Goal: Information Seeking & Learning: Learn about a topic

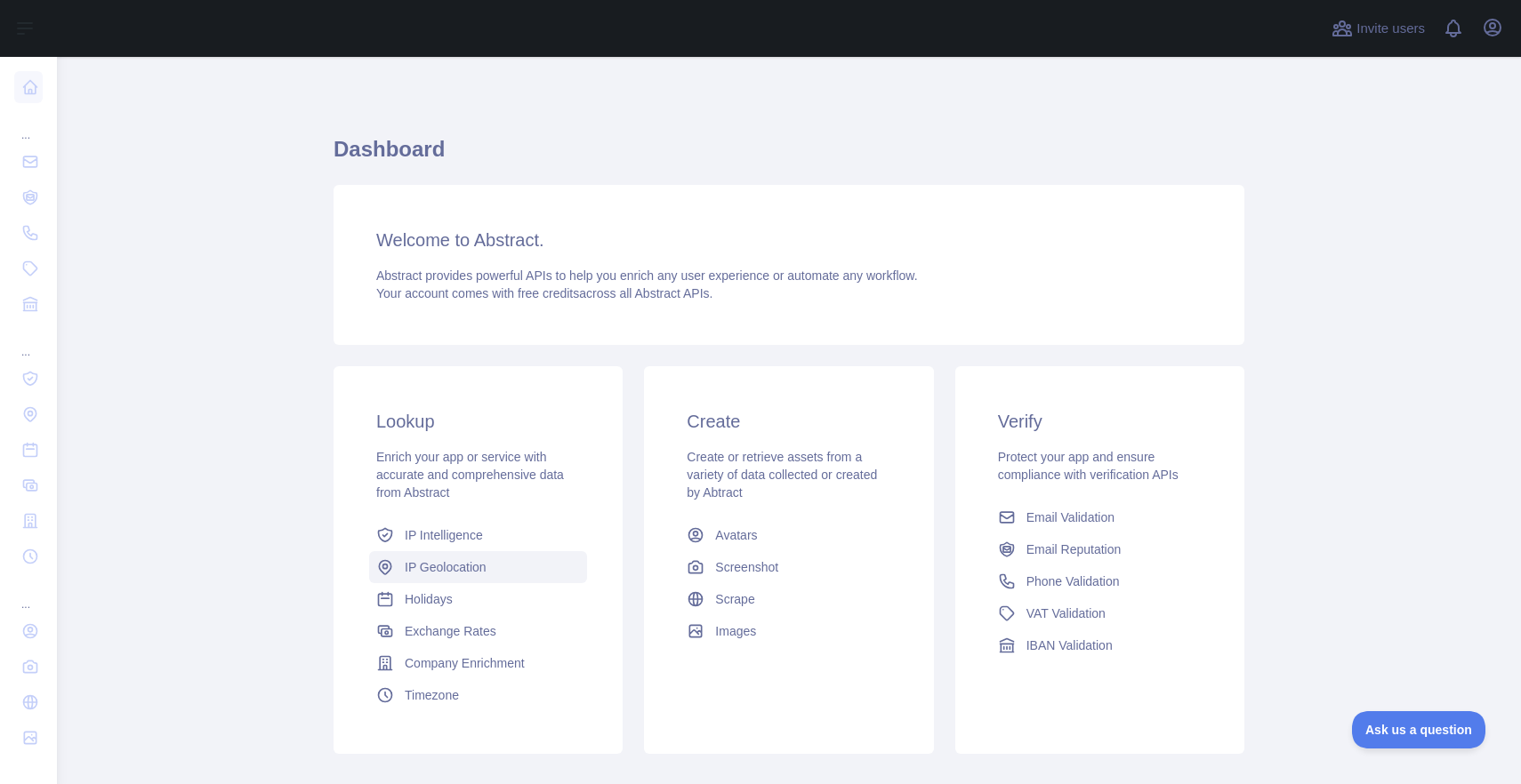
click at [432, 574] on span "IP Geolocation" at bounding box center [446, 567] width 82 height 18
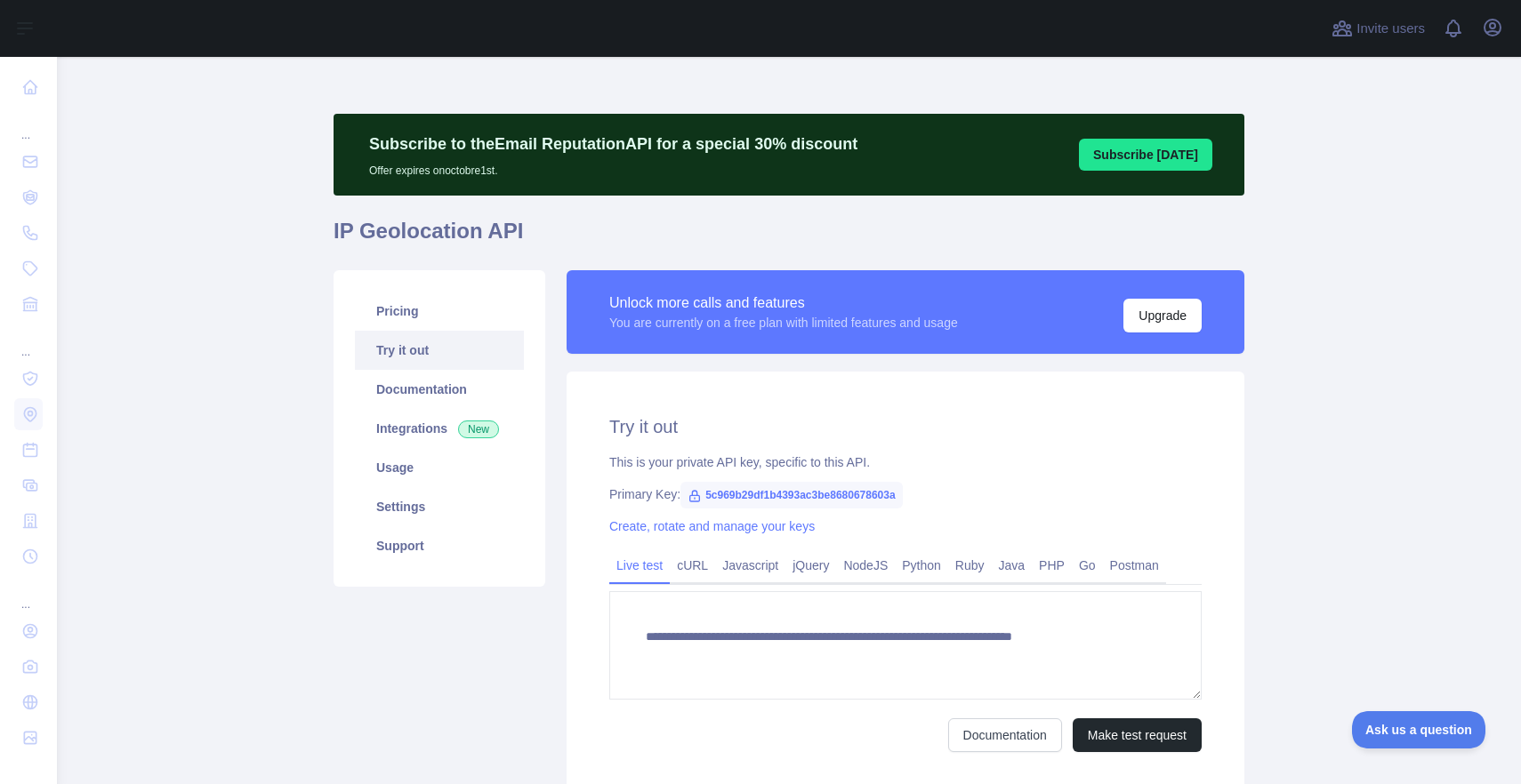
type textarea "**********"
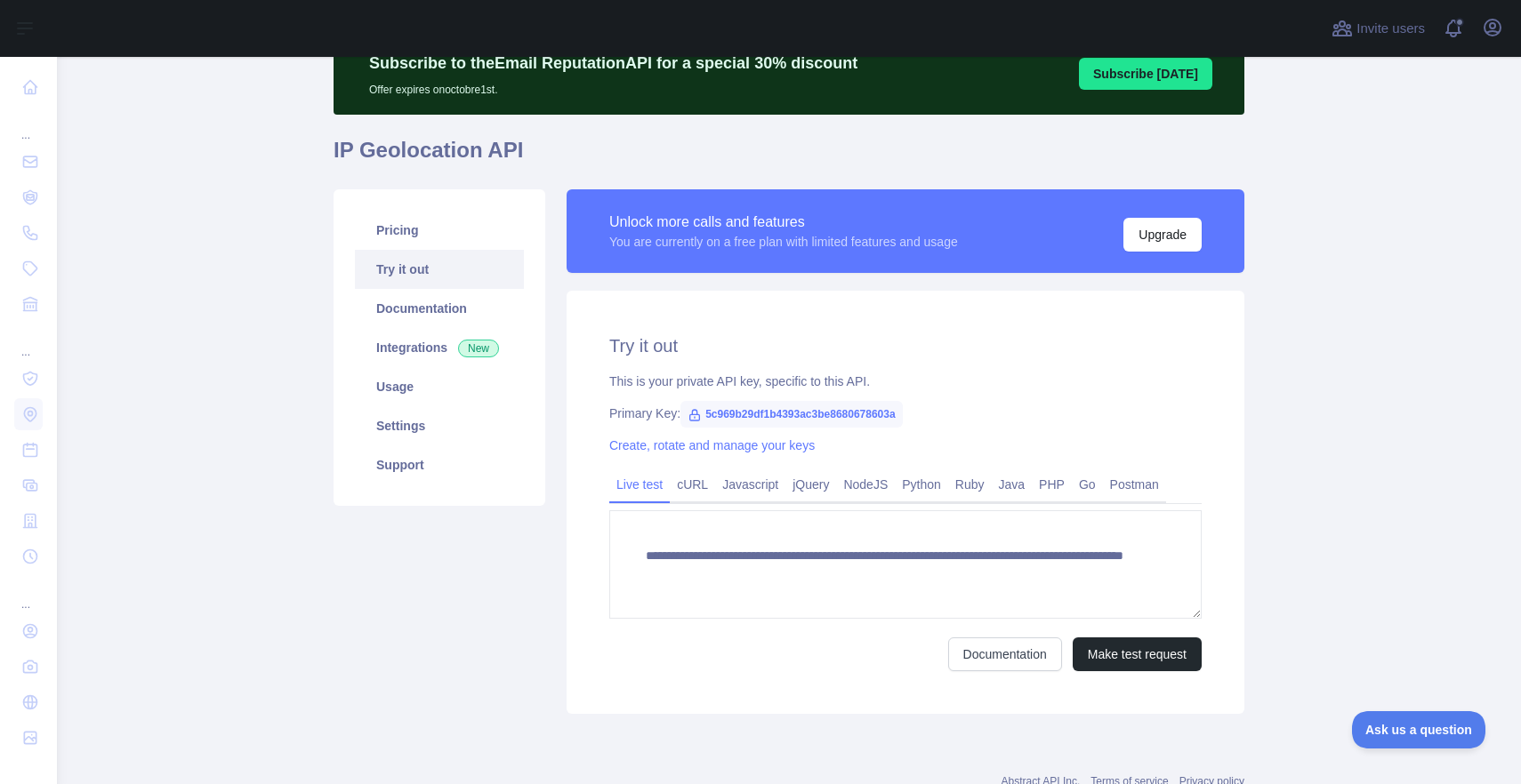
scroll to position [139, 0]
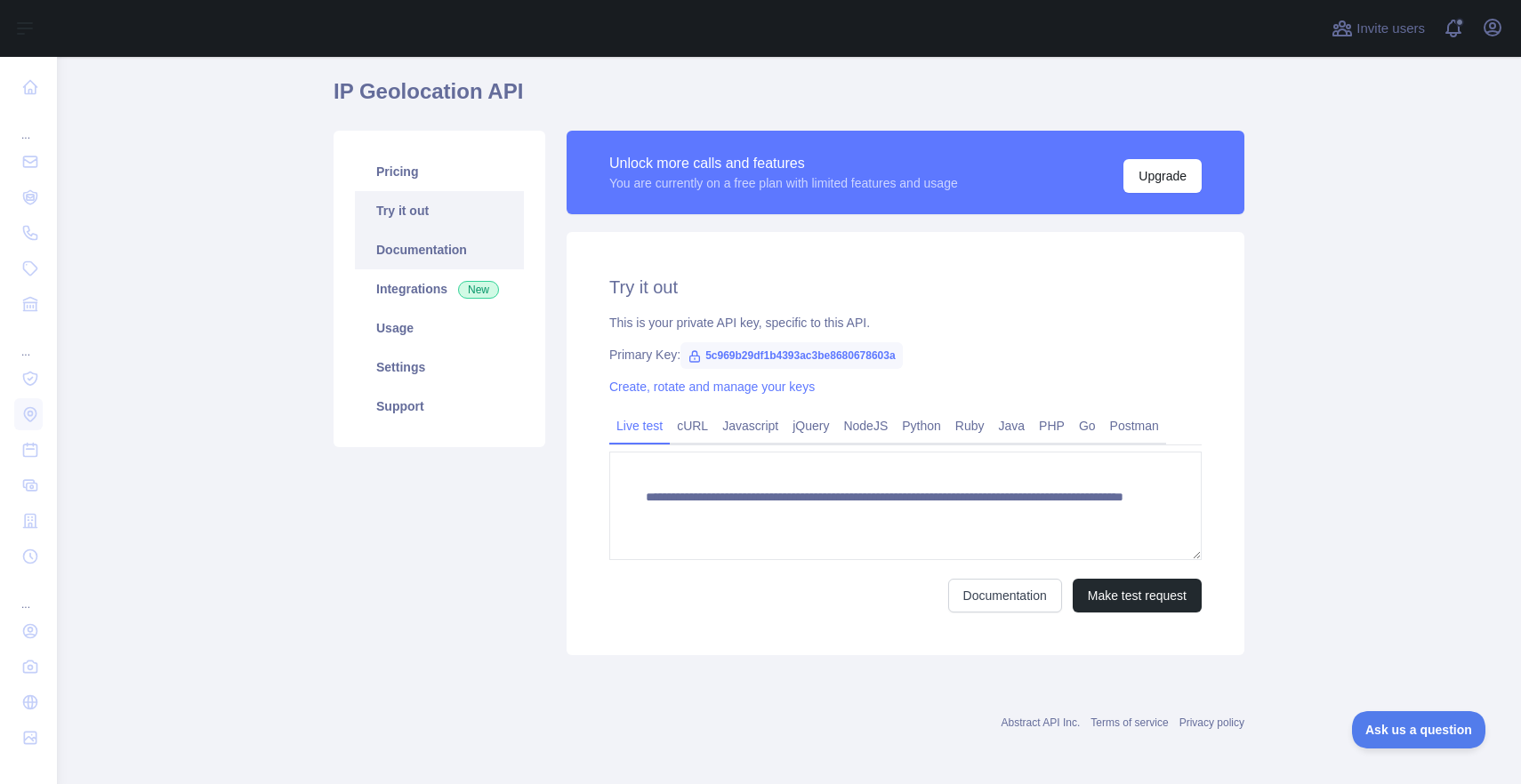
click at [433, 250] on link "Documentation" at bounding box center [440, 249] width 169 height 39
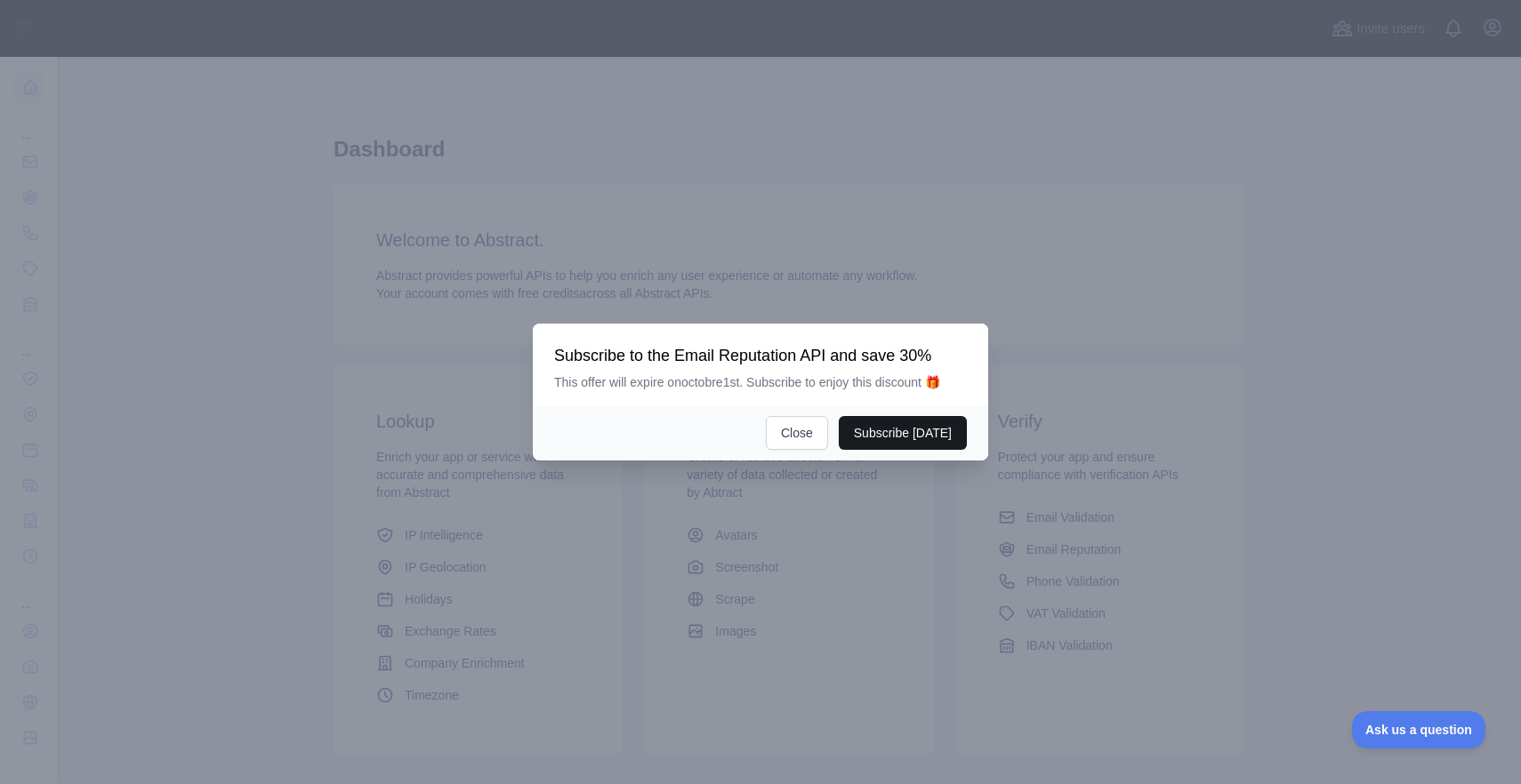
click at [899, 419] on button "Subscribe [DATE]" at bounding box center [903, 433] width 128 height 34
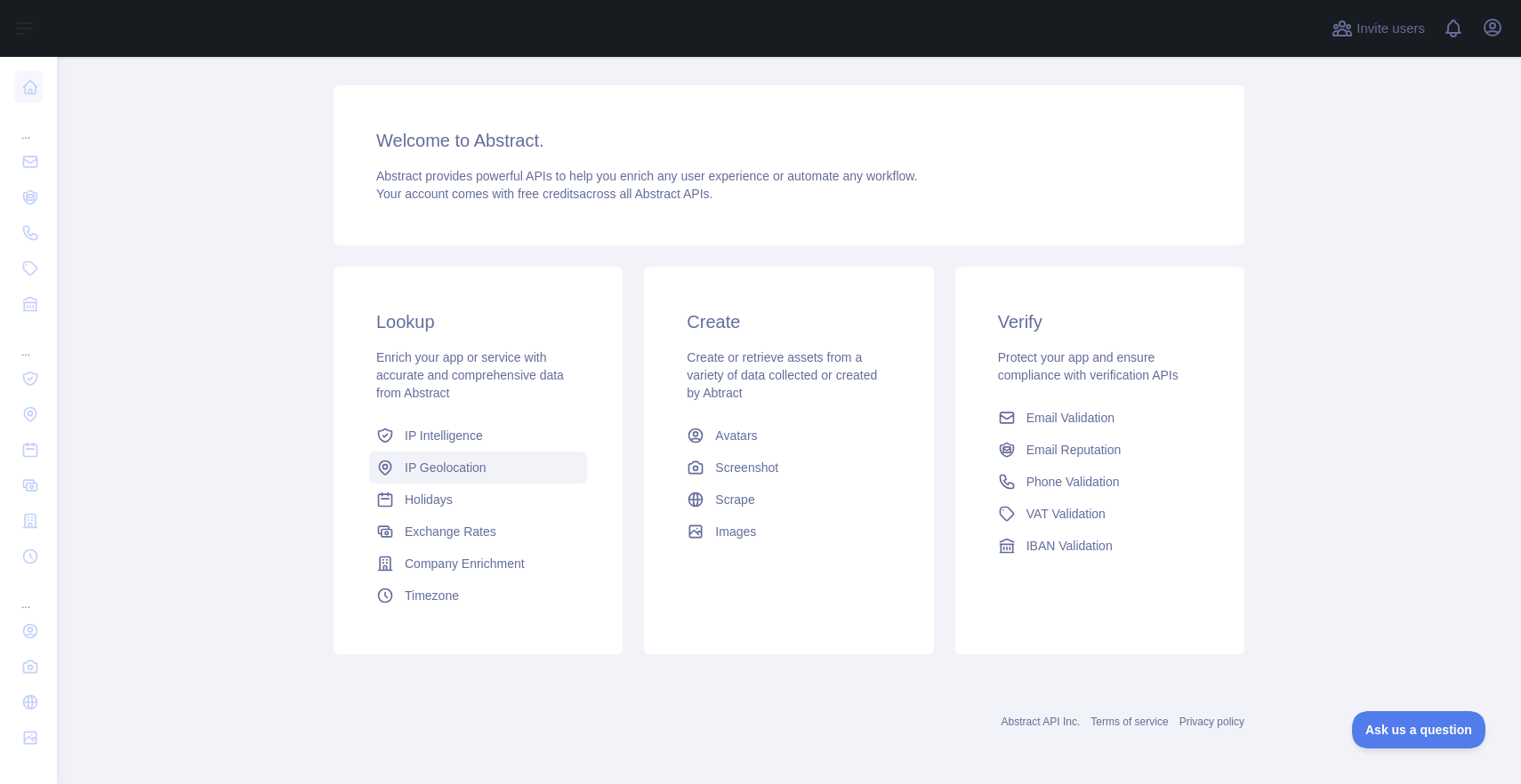
click at [462, 466] on span "IP Geolocation" at bounding box center [446, 468] width 82 height 18
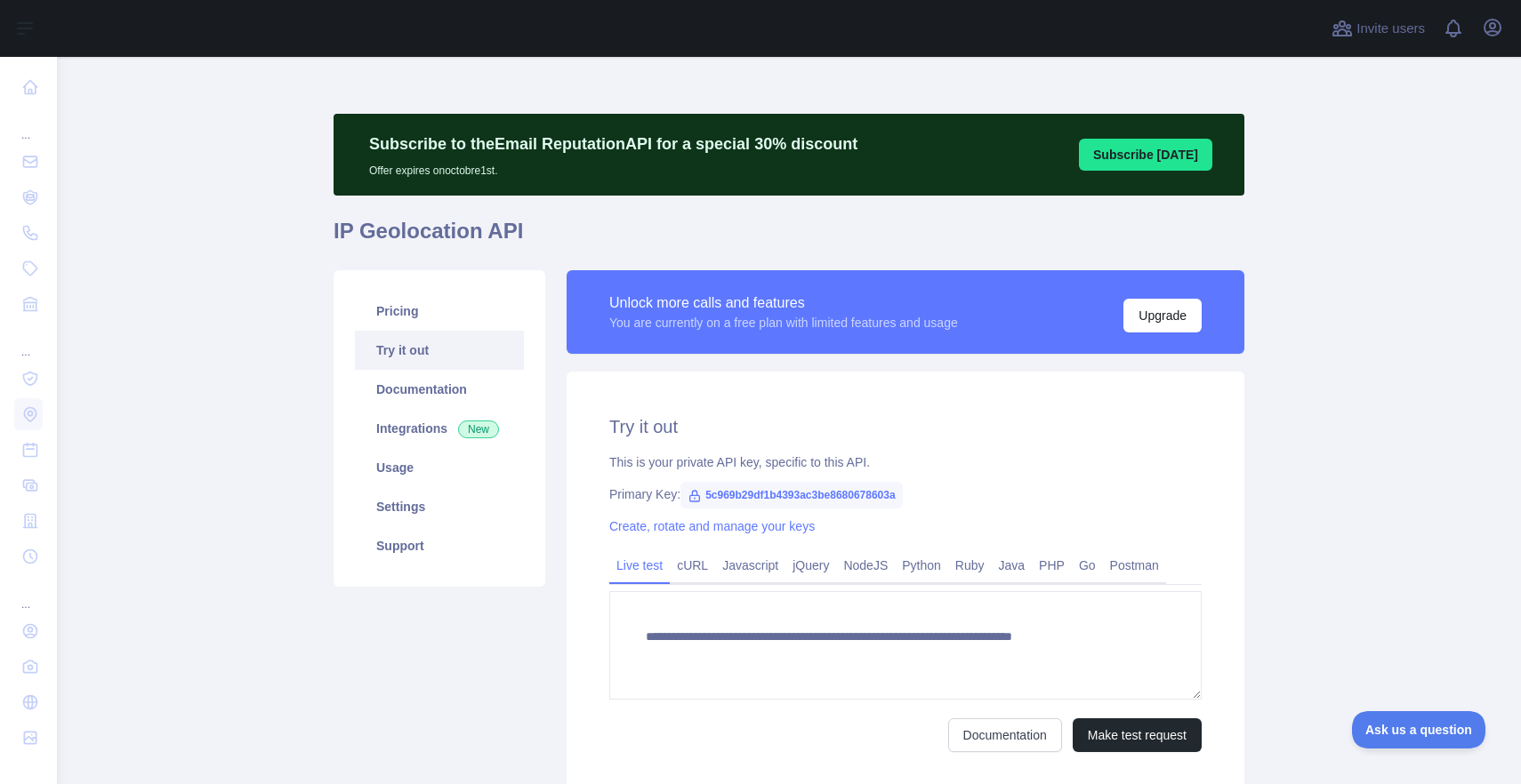
type textarea "**********"
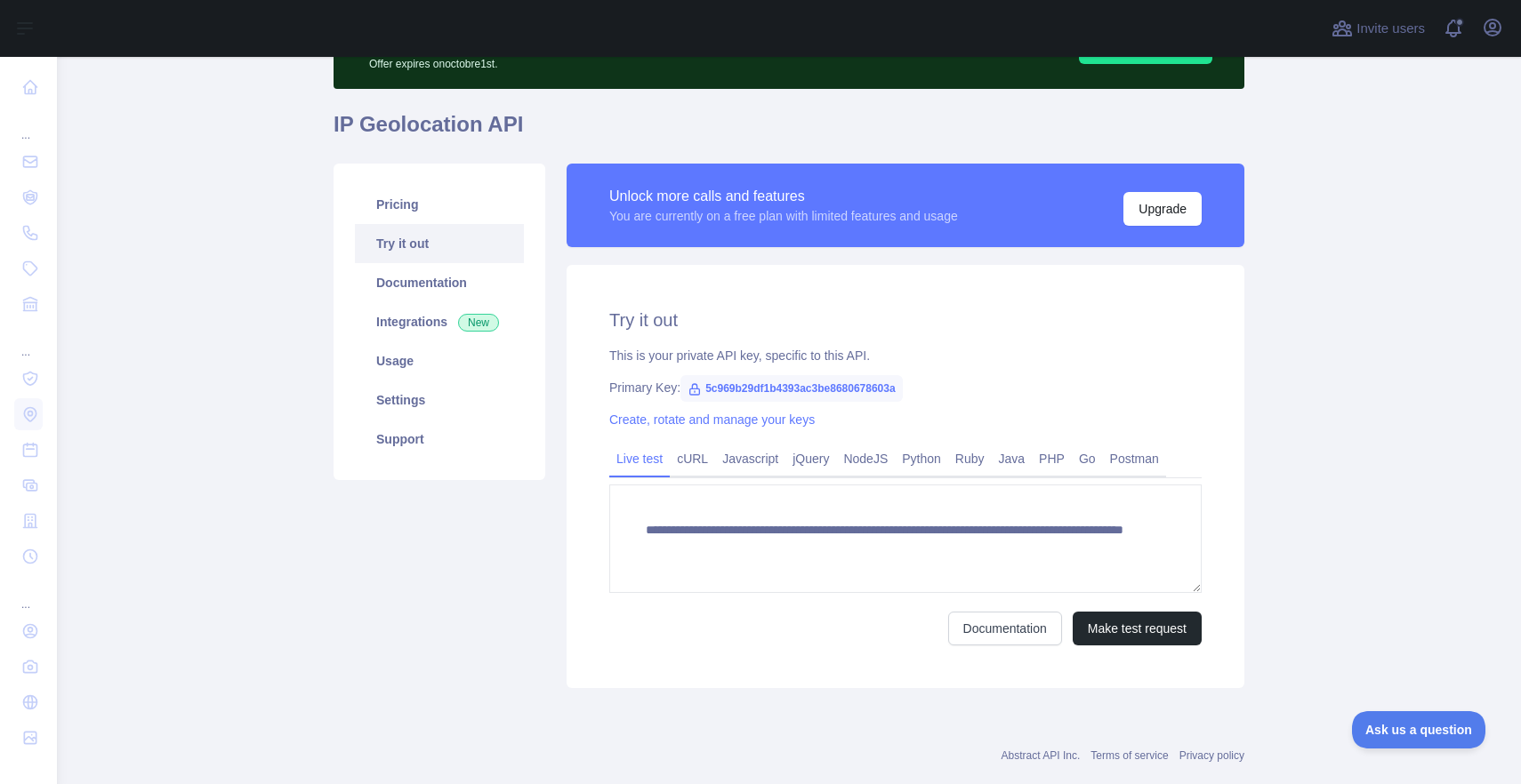
scroll to position [139, 0]
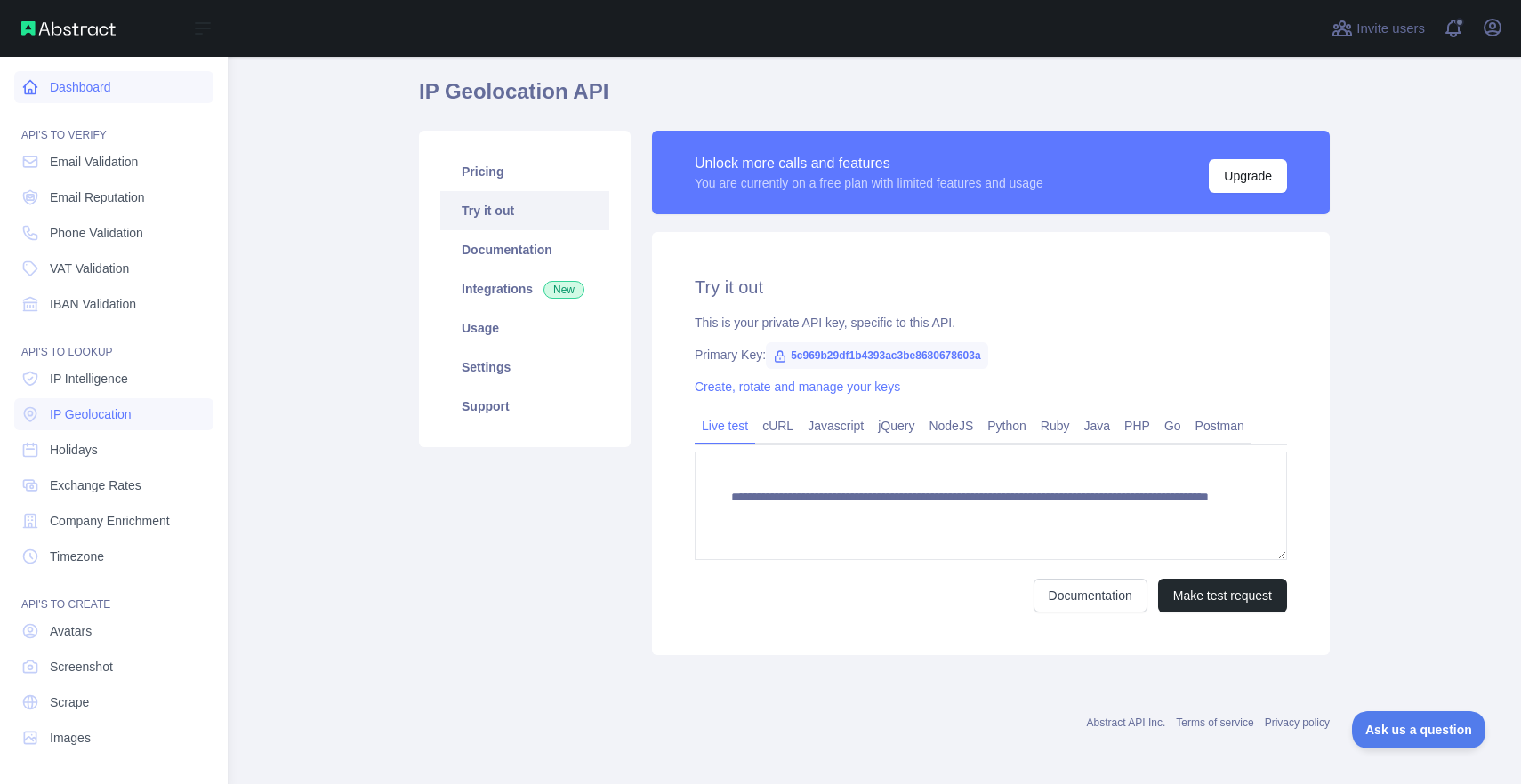
click at [43, 85] on link "Dashboard" at bounding box center [113, 87] width 199 height 32
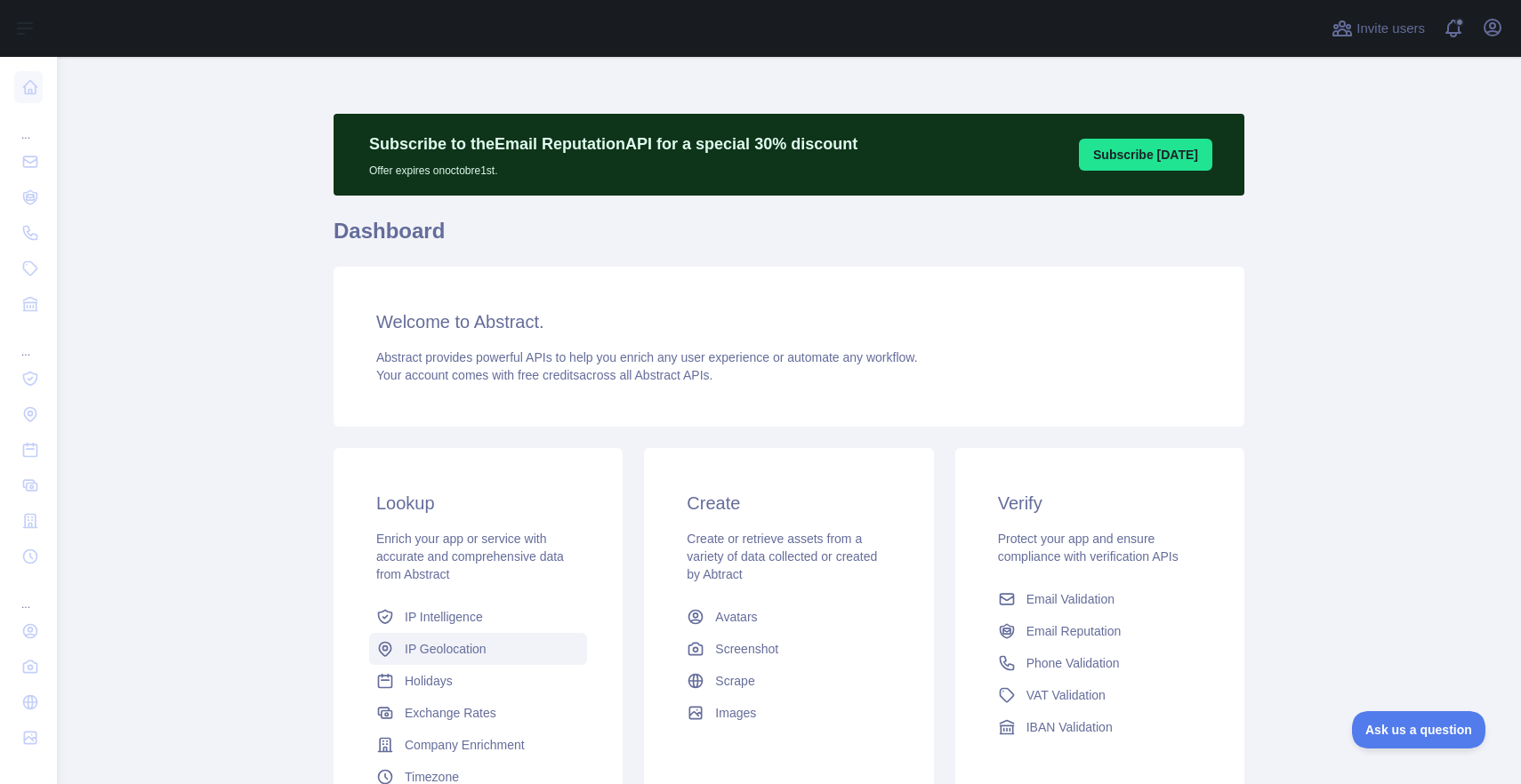
click at [458, 650] on span "IP Geolocation" at bounding box center [446, 649] width 82 height 18
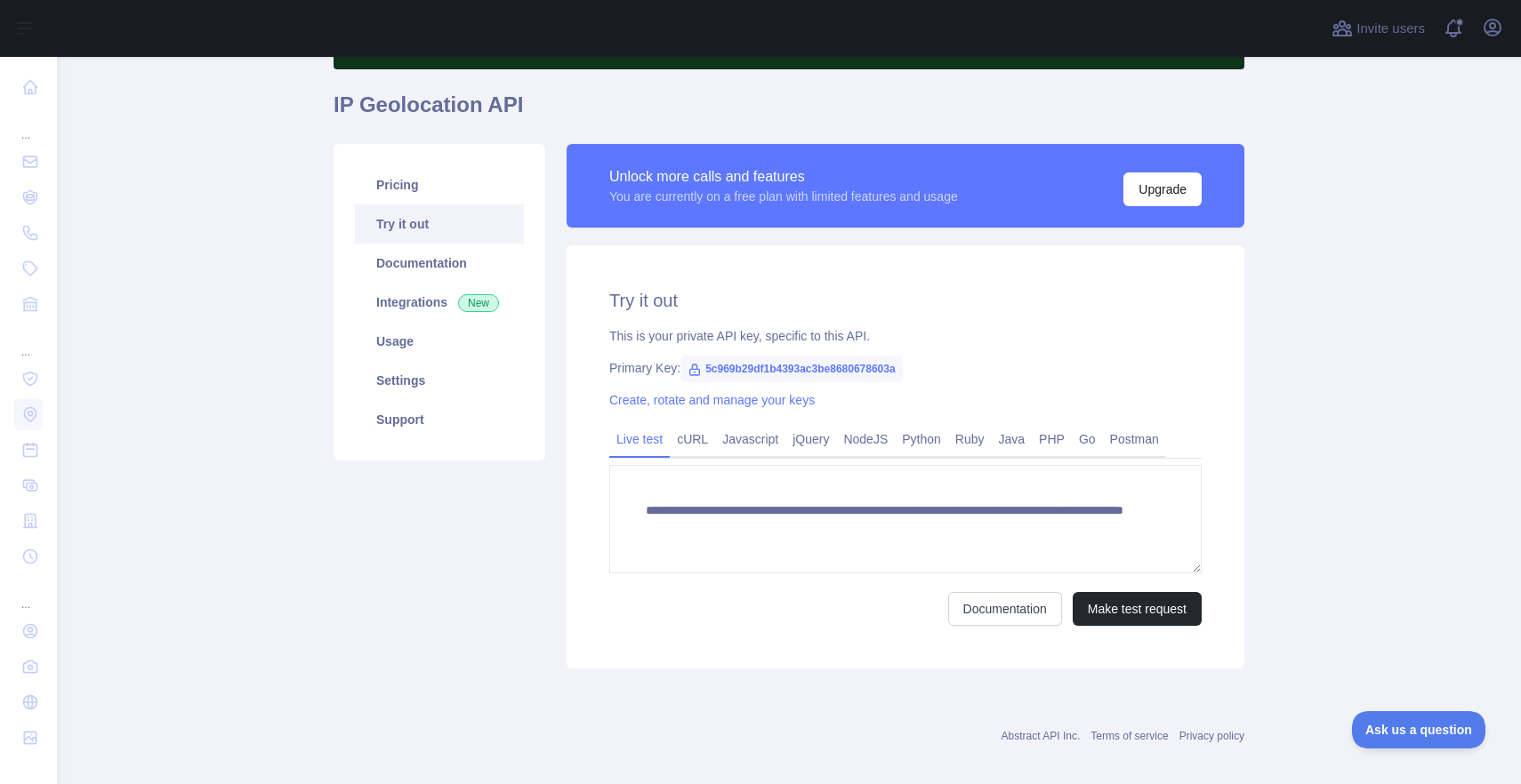
scroll to position [139, 0]
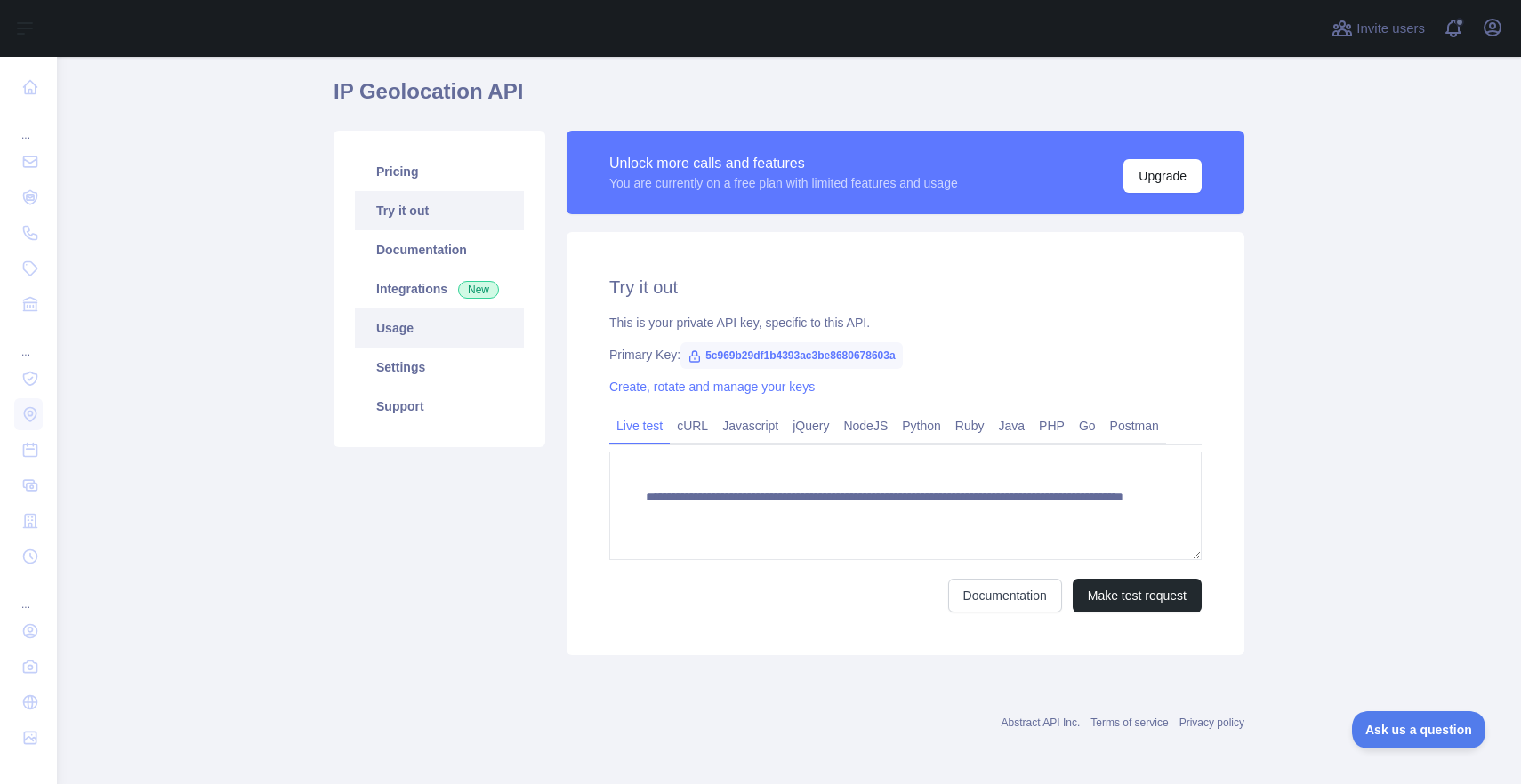
click at [399, 333] on link "Usage" at bounding box center [440, 327] width 169 height 39
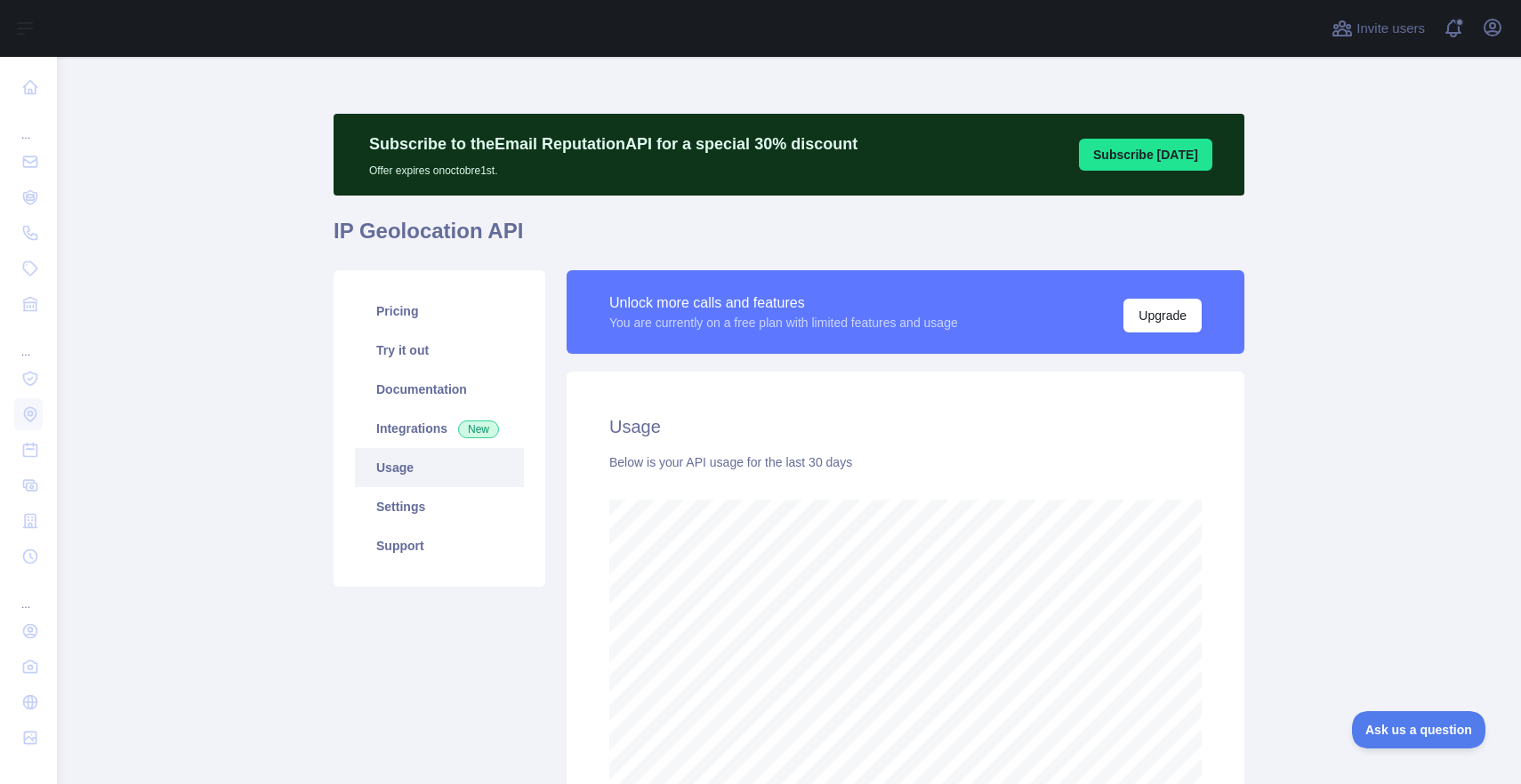
click at [931, 256] on h1 "IP Geolocation API" at bounding box center [788, 238] width 911 height 43
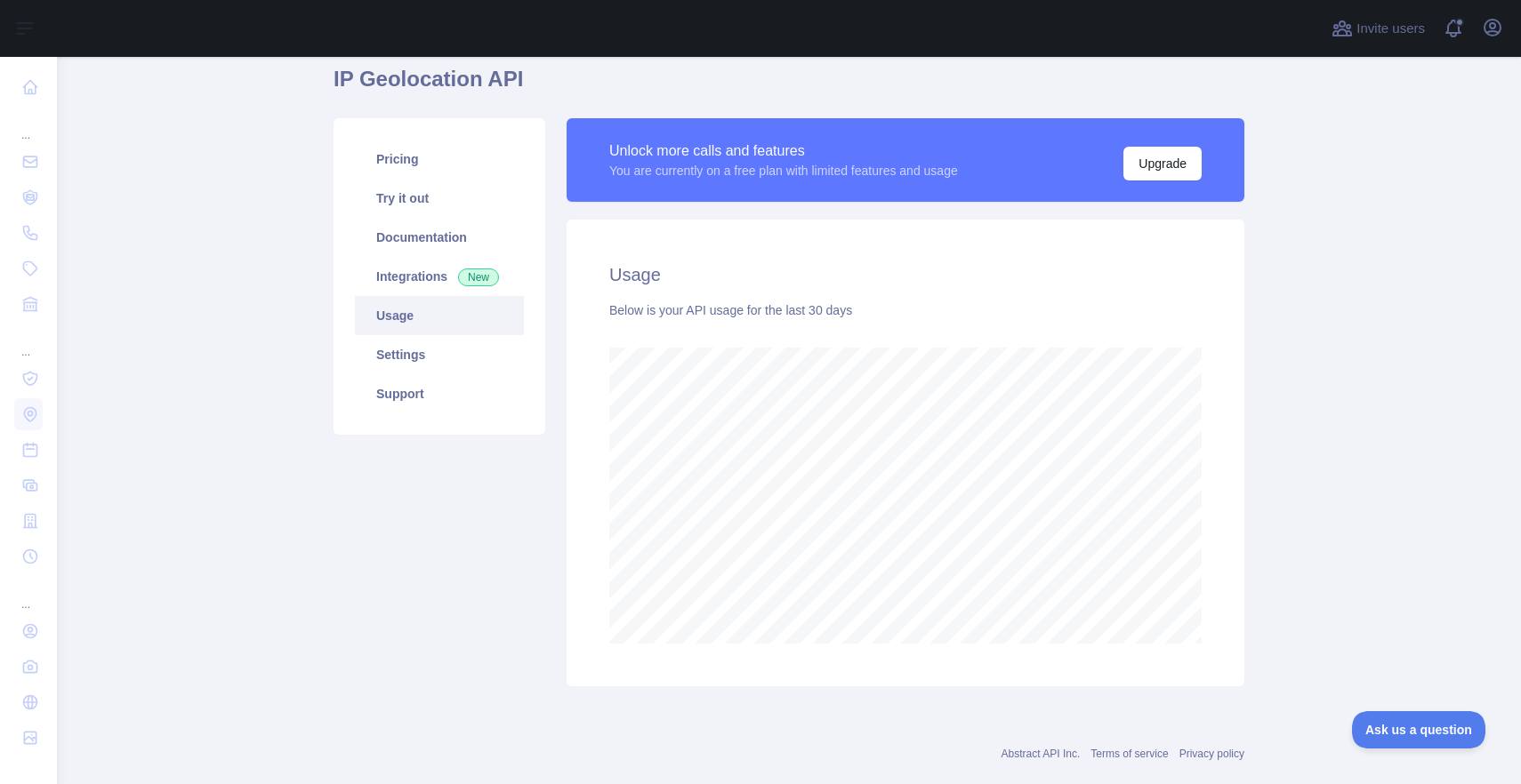
scroll to position [186, 0]
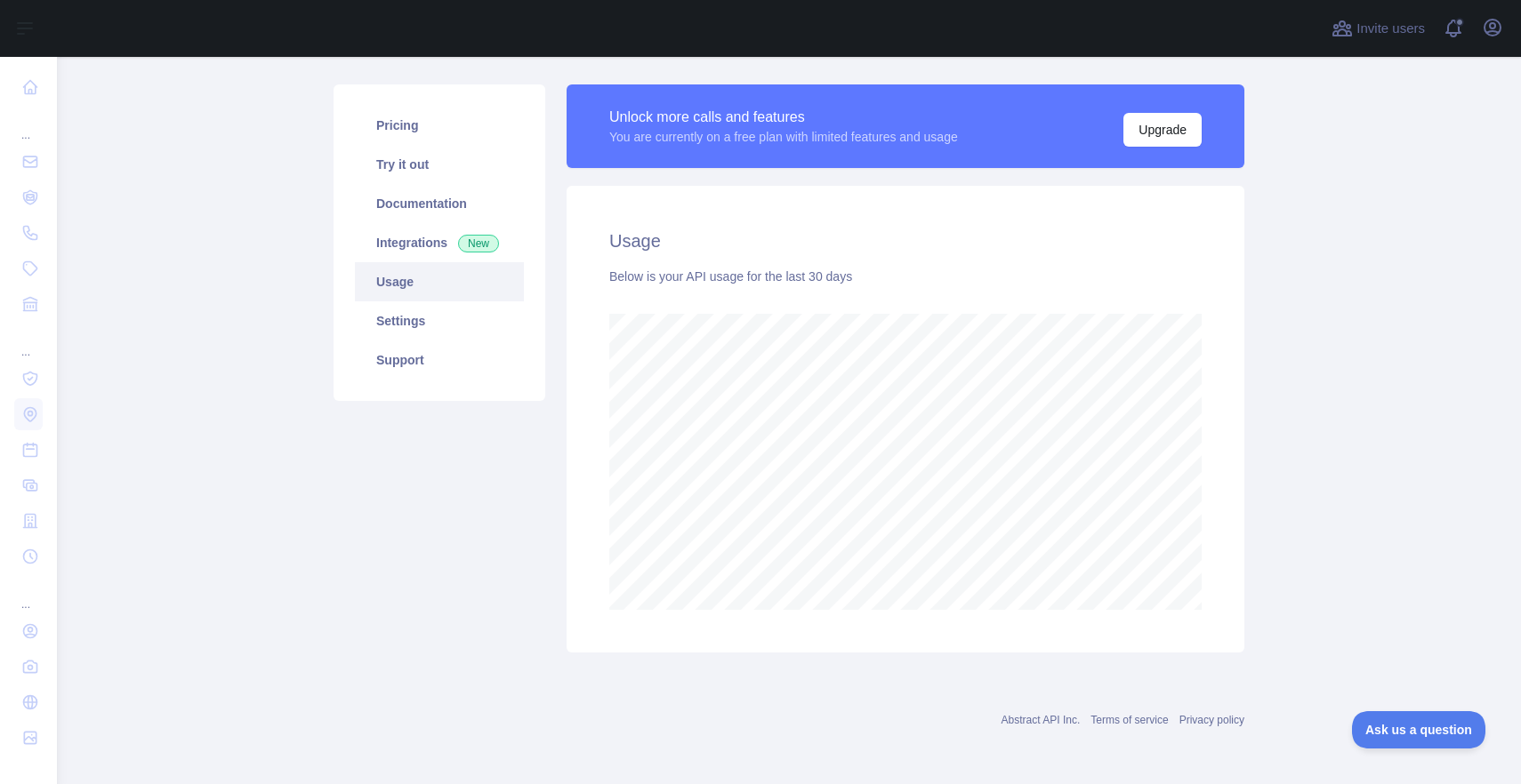
click at [1056, 276] on div "Below is your API usage for the last 30 days" at bounding box center [905, 277] width 592 height 18
